Goal: Task Accomplishment & Management: Use online tool/utility

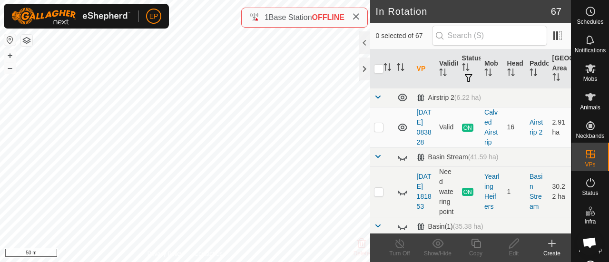
checkbox input "true"
click at [473, 244] on icon at bounding box center [476, 243] width 12 height 11
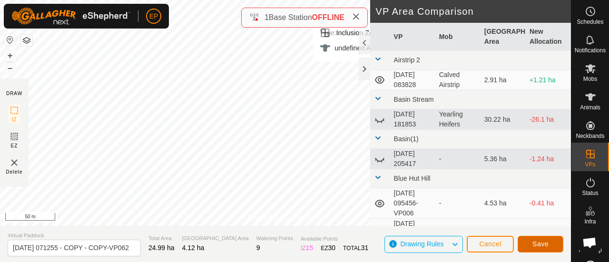
click at [540, 247] on span "Save" at bounding box center [541, 244] width 16 height 8
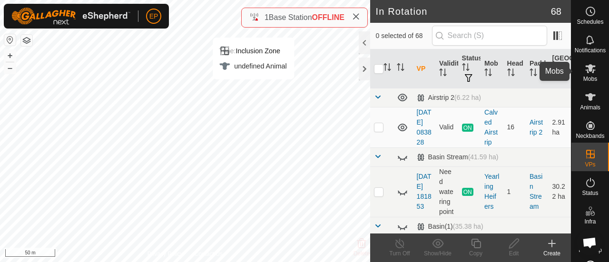
click at [589, 74] on icon at bounding box center [590, 68] width 11 height 11
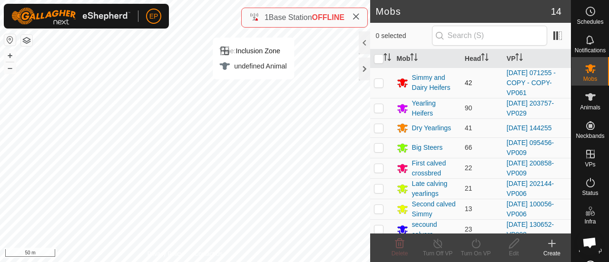
click at [380, 84] on p-checkbox at bounding box center [379, 83] width 10 height 8
checkbox input "true"
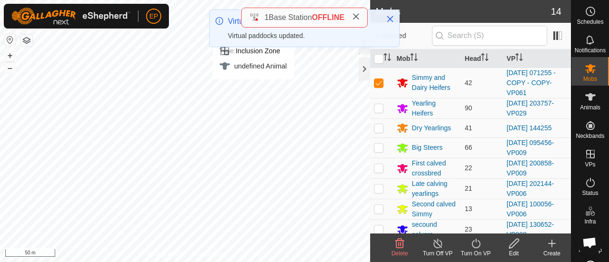
click at [476, 242] on icon at bounding box center [476, 244] width 9 height 10
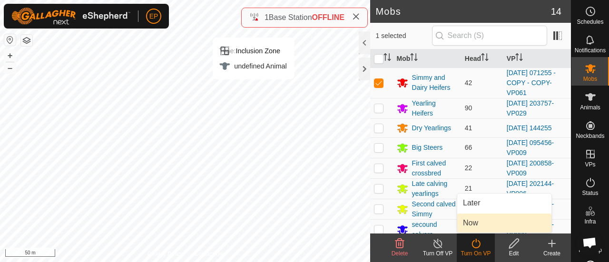
click at [466, 225] on link "Now" at bounding box center [505, 223] width 94 height 19
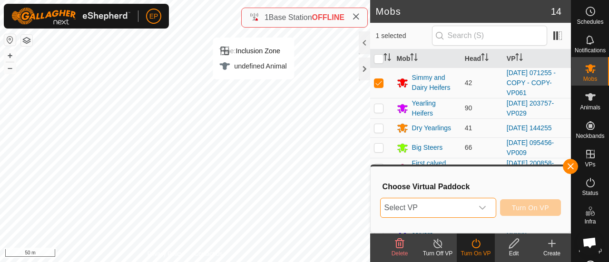
click at [437, 209] on span "Select VP" at bounding box center [427, 208] width 92 height 19
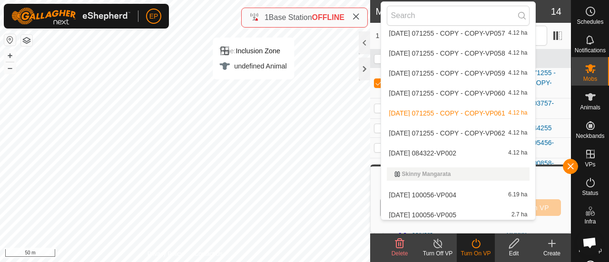
scroll to position [1538, 0]
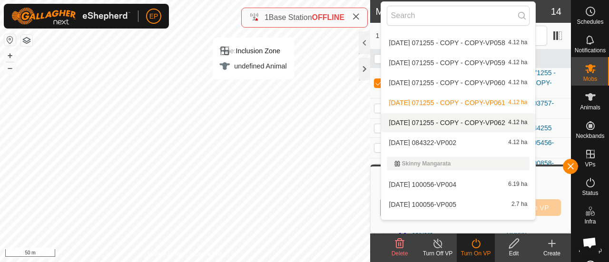
click at [466, 119] on li "[DATE] 071255 - COPY - COPY-VP062 4.12 ha" at bounding box center [458, 122] width 155 height 19
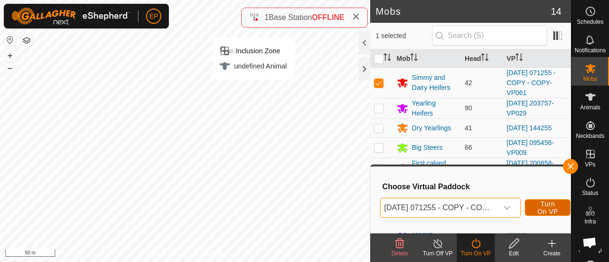
click at [540, 204] on span "Turn On VP" at bounding box center [548, 207] width 22 height 15
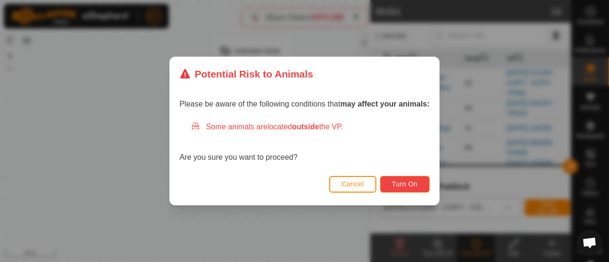
click at [408, 186] on span "Turn On" at bounding box center [405, 184] width 26 height 8
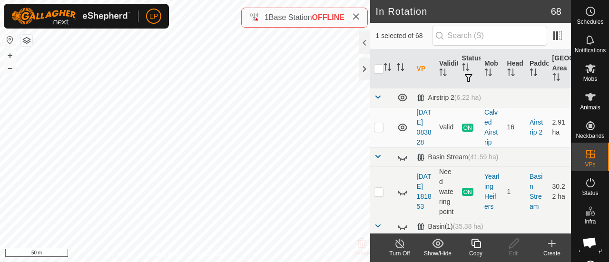
click at [24, 43] on button "button" at bounding box center [26, 40] width 11 height 11
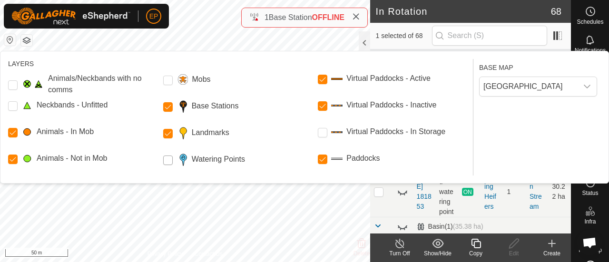
click at [169, 160] on Points "Watering Points" at bounding box center [168, 161] width 10 height 10
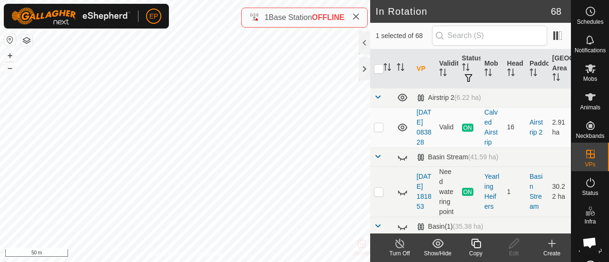
checkbox input "true"
checkbox input "false"
checkbox input "true"
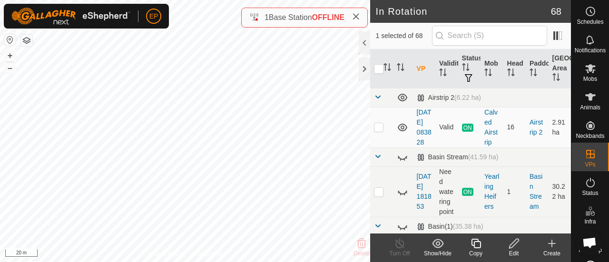
checkbox input "true"
checkbox input "false"
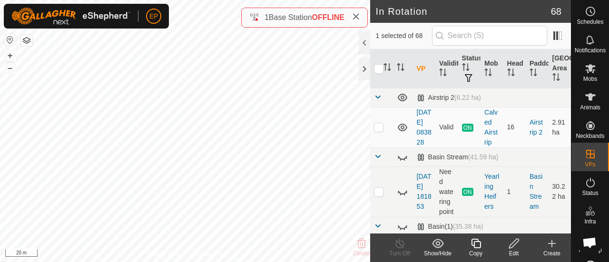
checkbox input "false"
checkbox input "true"
click at [476, 247] on icon at bounding box center [476, 243] width 12 height 11
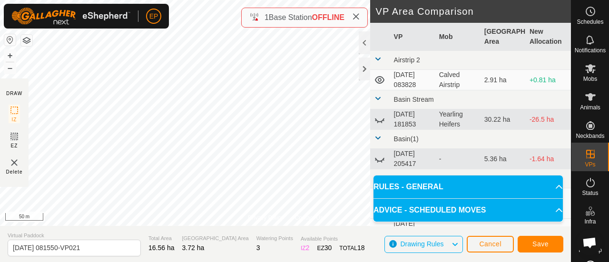
click at [25, 40] on button "button" at bounding box center [26, 40] width 11 height 11
click at [536, 241] on span "Save" at bounding box center [541, 244] width 16 height 8
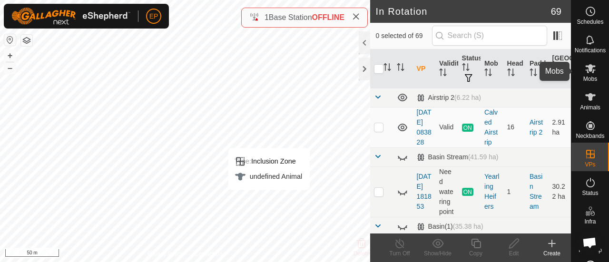
click at [585, 72] on icon at bounding box center [590, 68] width 11 height 11
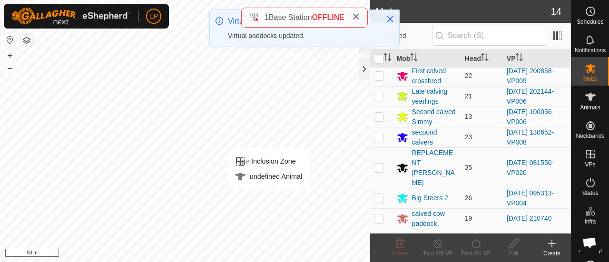
scroll to position [98, 0]
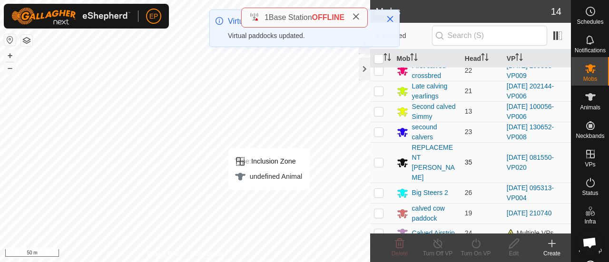
click at [380, 159] on p-checkbox at bounding box center [379, 163] width 10 height 8
checkbox input "true"
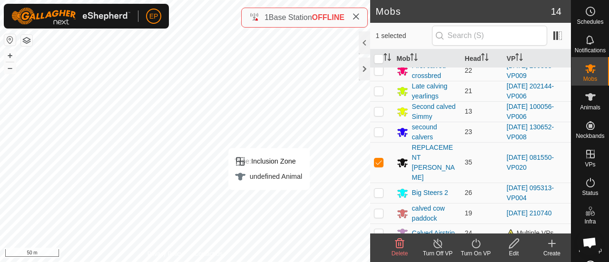
click at [474, 240] on icon at bounding box center [476, 243] width 12 height 11
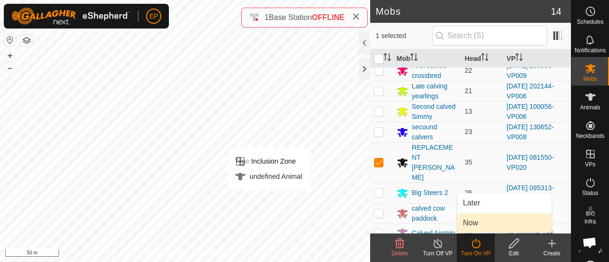
click at [468, 220] on link "Now" at bounding box center [505, 223] width 94 height 19
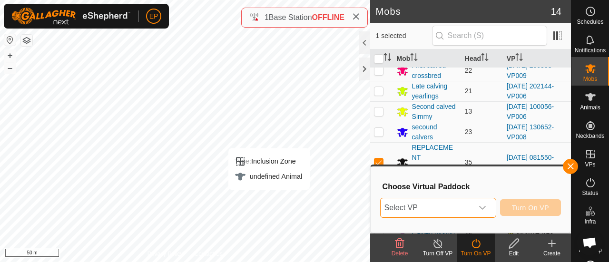
click at [424, 206] on span "Select VP" at bounding box center [427, 208] width 92 height 19
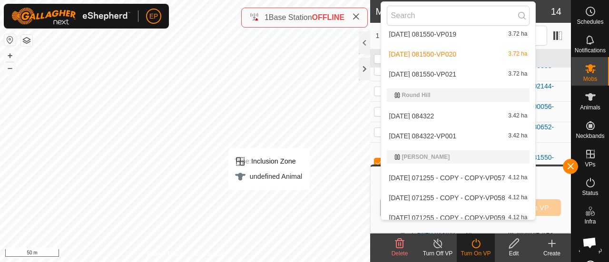
scroll to position [1406, 0]
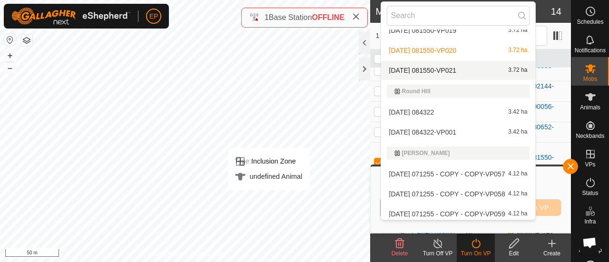
click at [442, 68] on li "[DATE] 081550-VP021 3.72 ha" at bounding box center [458, 70] width 155 height 19
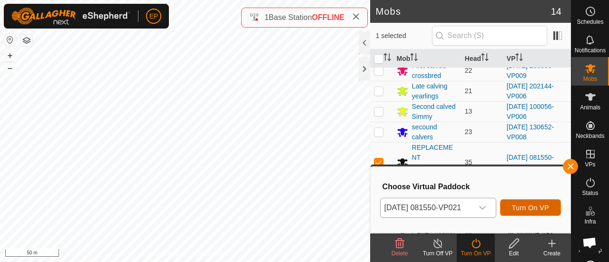
click at [514, 208] on button "Turn On VP" at bounding box center [530, 207] width 61 height 17
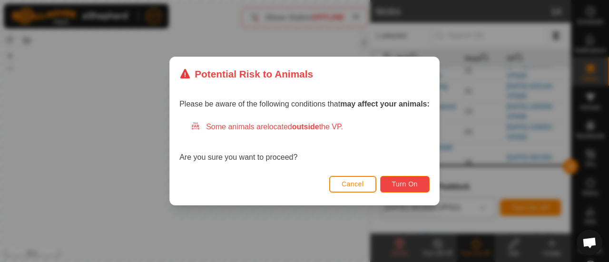
click at [407, 178] on button "Turn On" at bounding box center [405, 184] width 50 height 17
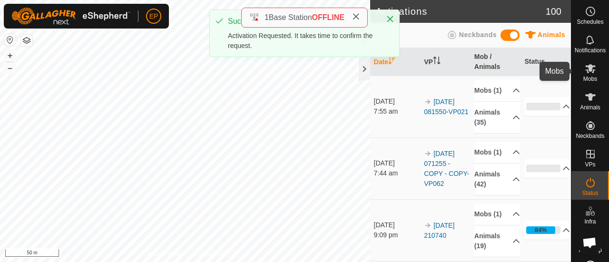
click at [588, 64] on icon at bounding box center [590, 68] width 11 height 11
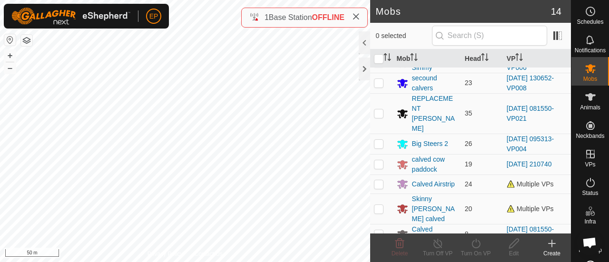
scroll to position [158, 0]
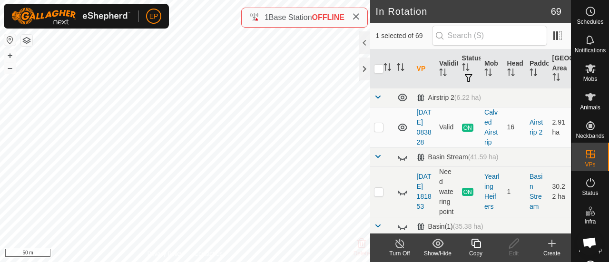
click at [478, 246] on icon at bounding box center [476, 243] width 12 height 11
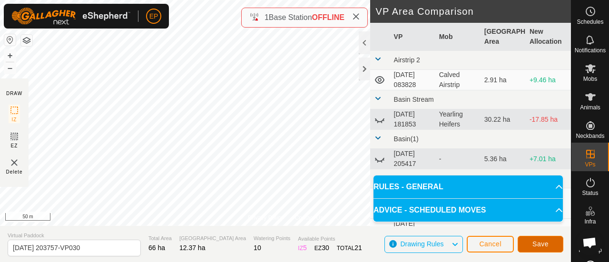
click at [547, 239] on button "Save" at bounding box center [541, 244] width 46 height 17
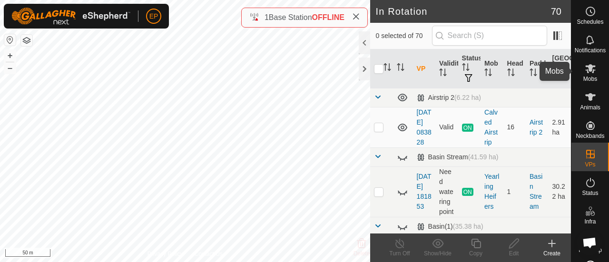
click at [586, 74] on es-mob-svg-icon at bounding box center [590, 68] width 17 height 15
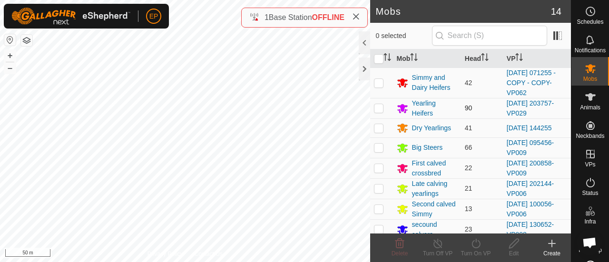
click at [381, 108] on p-checkbox at bounding box center [379, 108] width 10 height 8
checkbox input "true"
click at [478, 242] on icon at bounding box center [476, 243] width 12 height 11
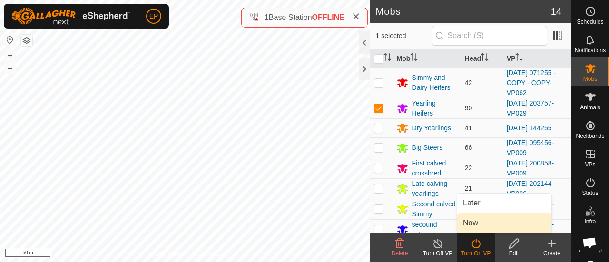
click at [473, 229] on link "Now" at bounding box center [505, 223] width 94 height 19
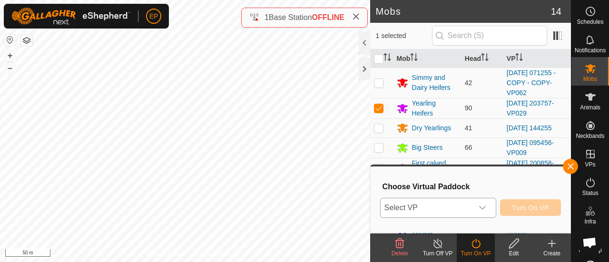
click at [456, 210] on span "Select VP" at bounding box center [427, 208] width 92 height 19
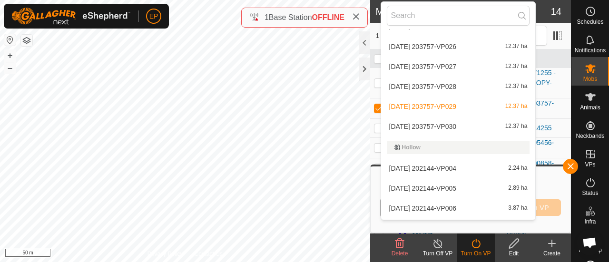
scroll to position [763, 0]
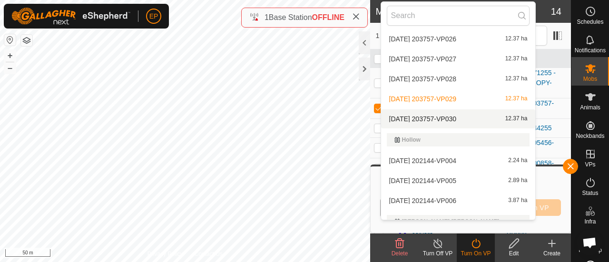
click at [457, 123] on li "[DATE] 203757-VP030 12.37 ha" at bounding box center [458, 119] width 155 height 19
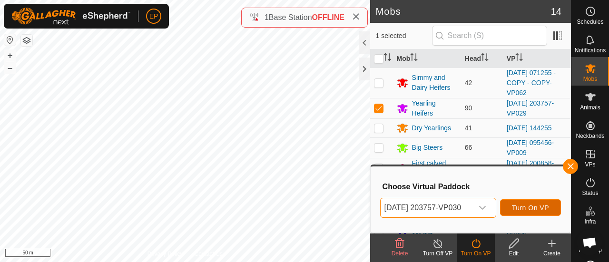
click at [536, 207] on span "Turn On VP" at bounding box center [530, 208] width 37 height 8
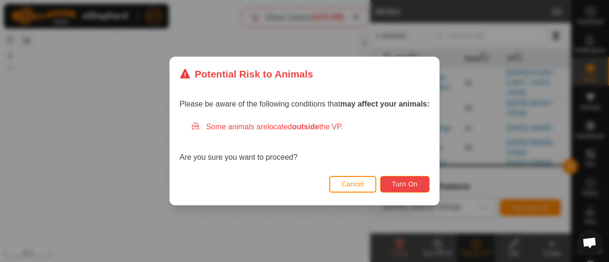
click at [412, 185] on span "Turn On" at bounding box center [405, 184] width 26 height 8
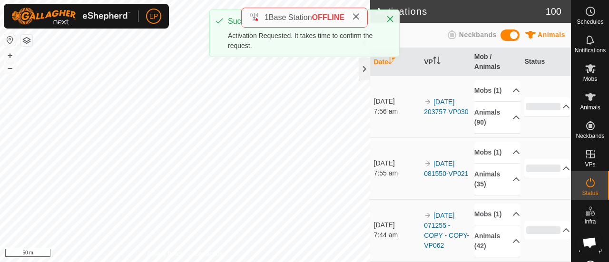
click at [358, 15] on icon at bounding box center [356, 17] width 8 height 8
